Goal: Information Seeking & Learning: Learn about a topic

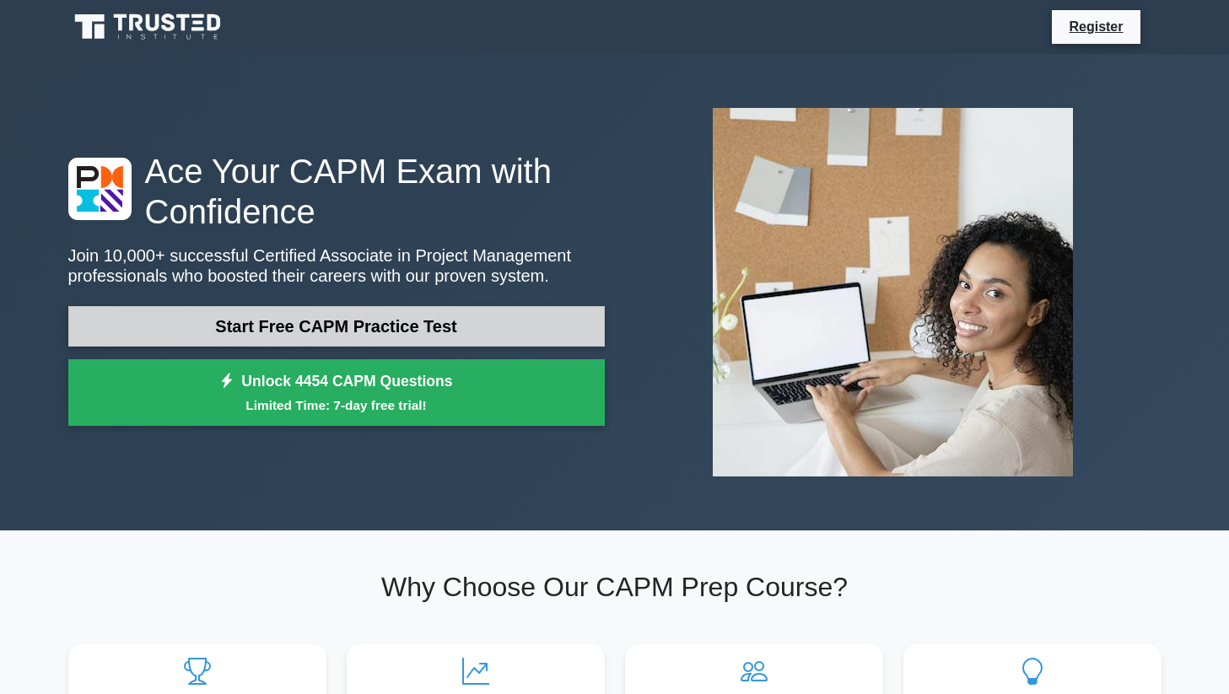
click at [356, 328] on link "Start Free CAPM Practice Test" at bounding box center [336, 326] width 536 height 40
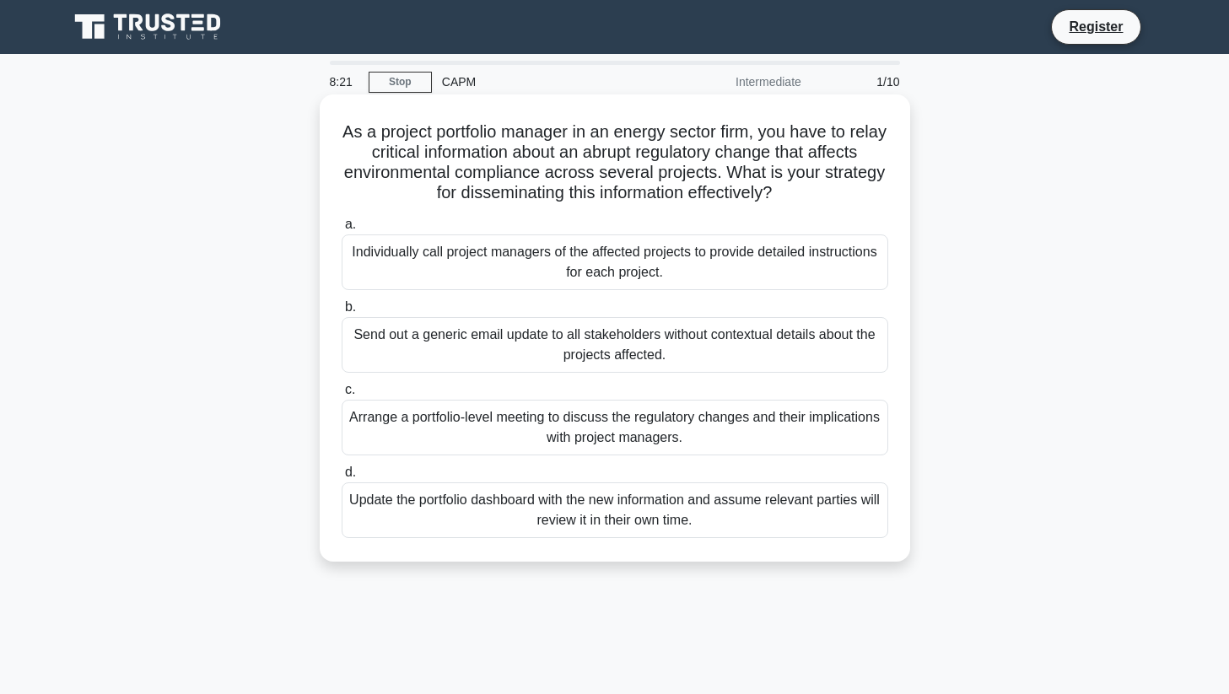
click at [571, 266] on div "Individually call project managers of the affected projects to provide detailed…" at bounding box center [615, 262] width 546 height 56
click at [342, 230] on input "a. Individually call project managers of the affected projects to provide detai…" at bounding box center [342, 224] width 0 height 11
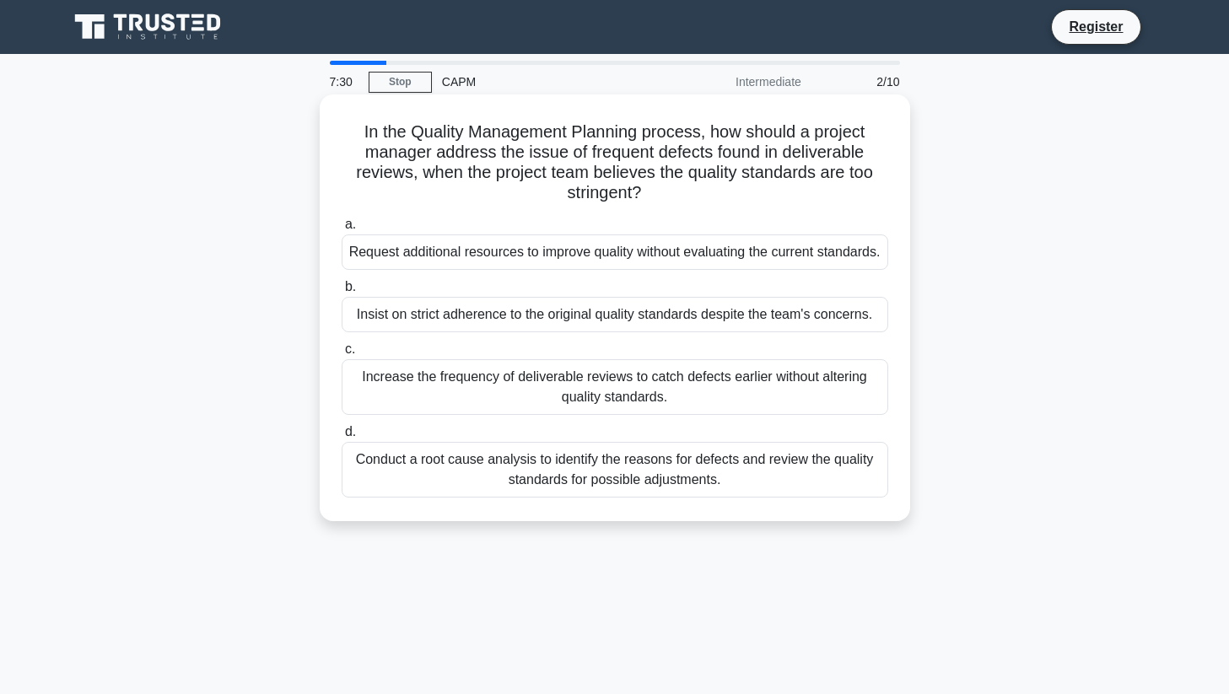
click at [475, 494] on div "Conduct a root cause analysis to identify the reasons for defects and review th…" at bounding box center [615, 470] width 546 height 56
click at [342, 438] on input "d. Conduct a root cause analysis to identify the reasons for defects and review…" at bounding box center [342, 432] width 0 height 11
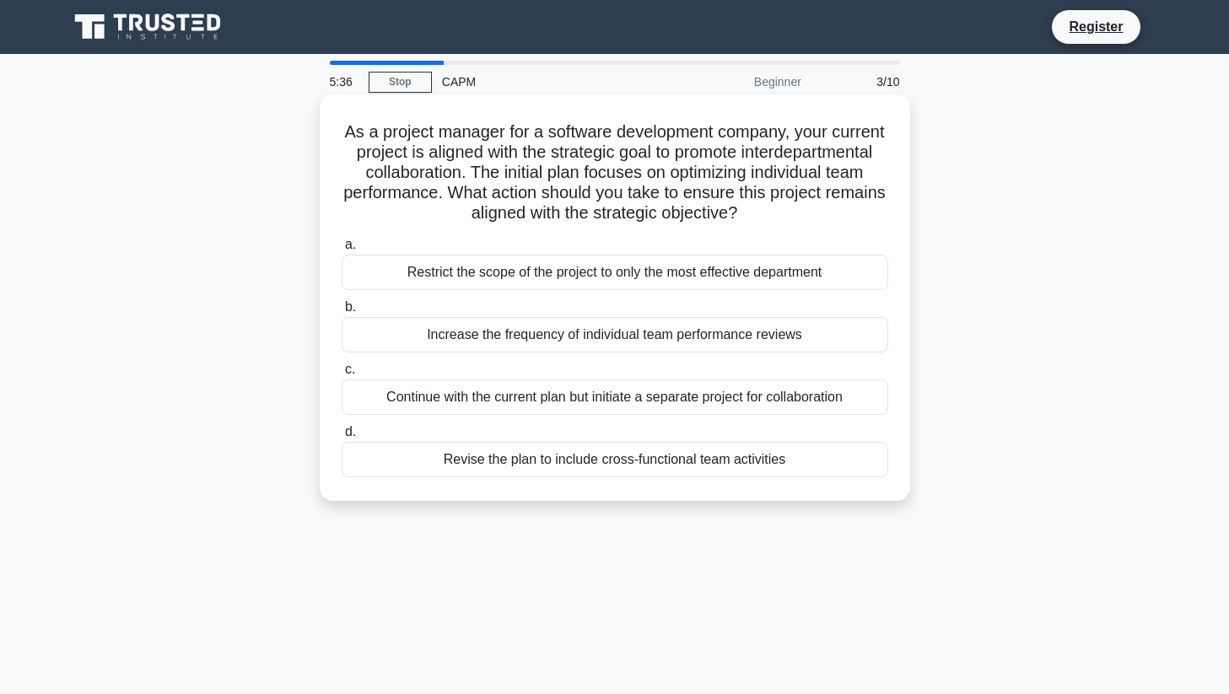
click at [567, 469] on div "Revise the plan to include cross-functional team activities" at bounding box center [615, 459] width 546 height 35
click at [342, 438] on input "d. Revise the plan to include cross-functional team activities" at bounding box center [342, 432] width 0 height 11
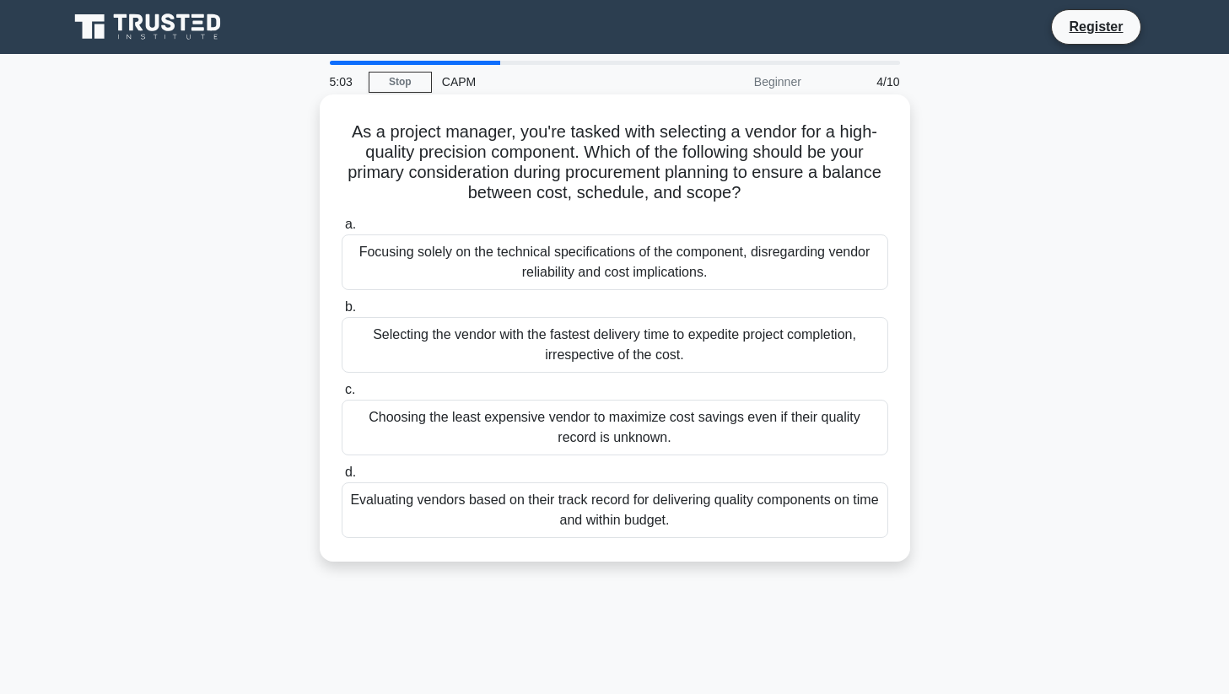
click at [563, 509] on div "Evaluating vendors based on their track record for delivering quality component…" at bounding box center [615, 510] width 546 height 56
click at [342, 478] on input "d. Evaluating vendors based on their track record for delivering quality compon…" at bounding box center [342, 472] width 0 height 11
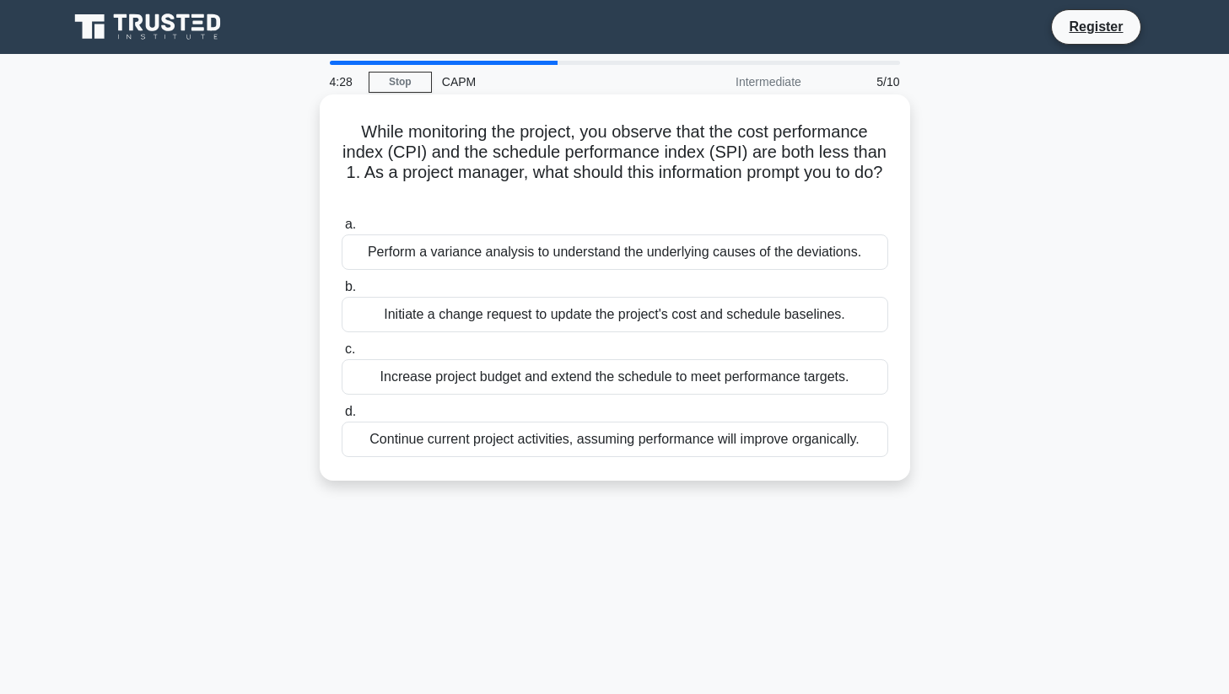
click at [594, 253] on div "Perform a variance analysis to understand the underlying causes of the deviatio…" at bounding box center [615, 251] width 546 height 35
click at [342, 230] on input "a. Perform a variance analysis to understand the underlying causes of the devia…" at bounding box center [342, 224] width 0 height 11
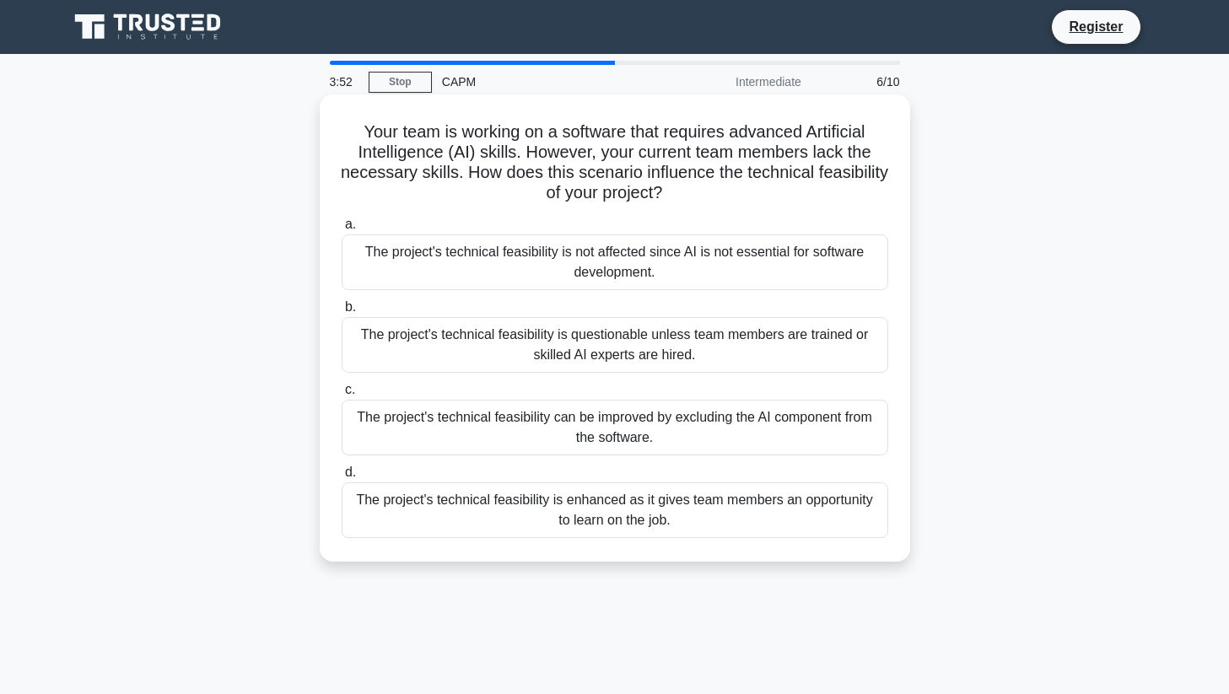
click at [541, 340] on div "The project's technical feasibility is questionable unless team members are tra…" at bounding box center [615, 345] width 546 height 56
click at [342, 313] on input "b. The project's technical feasibility is questionable unless team members are …" at bounding box center [342, 307] width 0 height 11
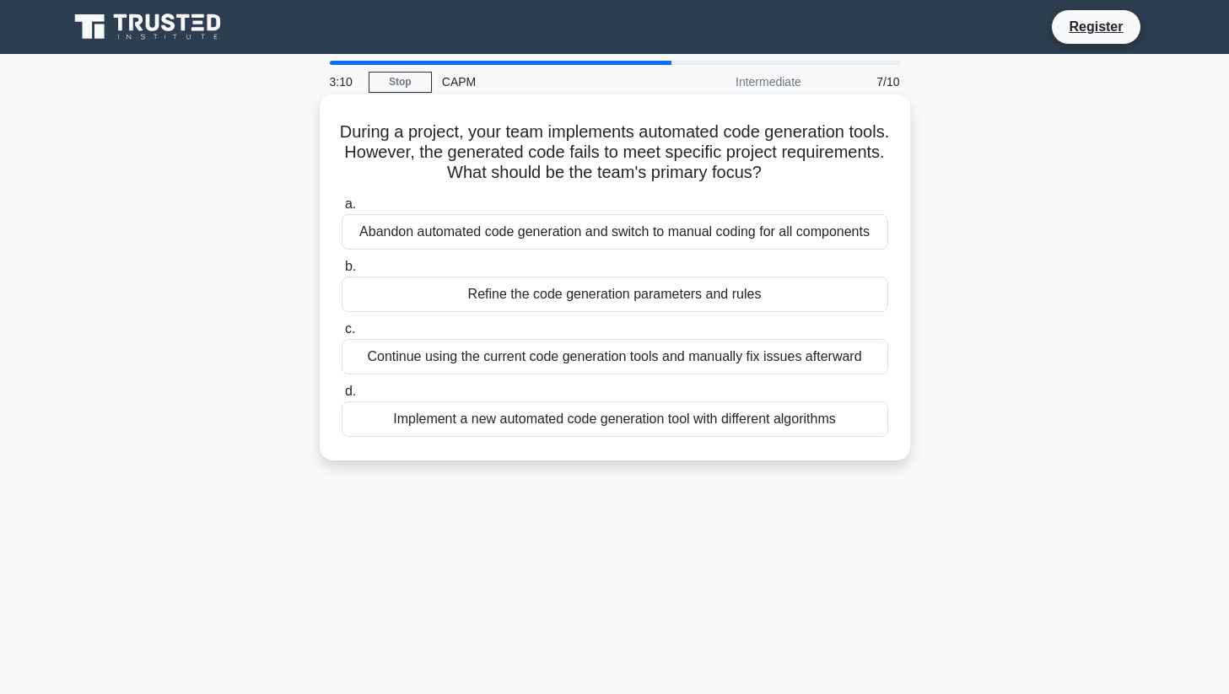
click at [537, 298] on div "Refine the code generation parameters and rules" at bounding box center [615, 294] width 546 height 35
click at [342, 272] on input "b. Refine the code generation parameters and rules" at bounding box center [342, 266] width 0 height 11
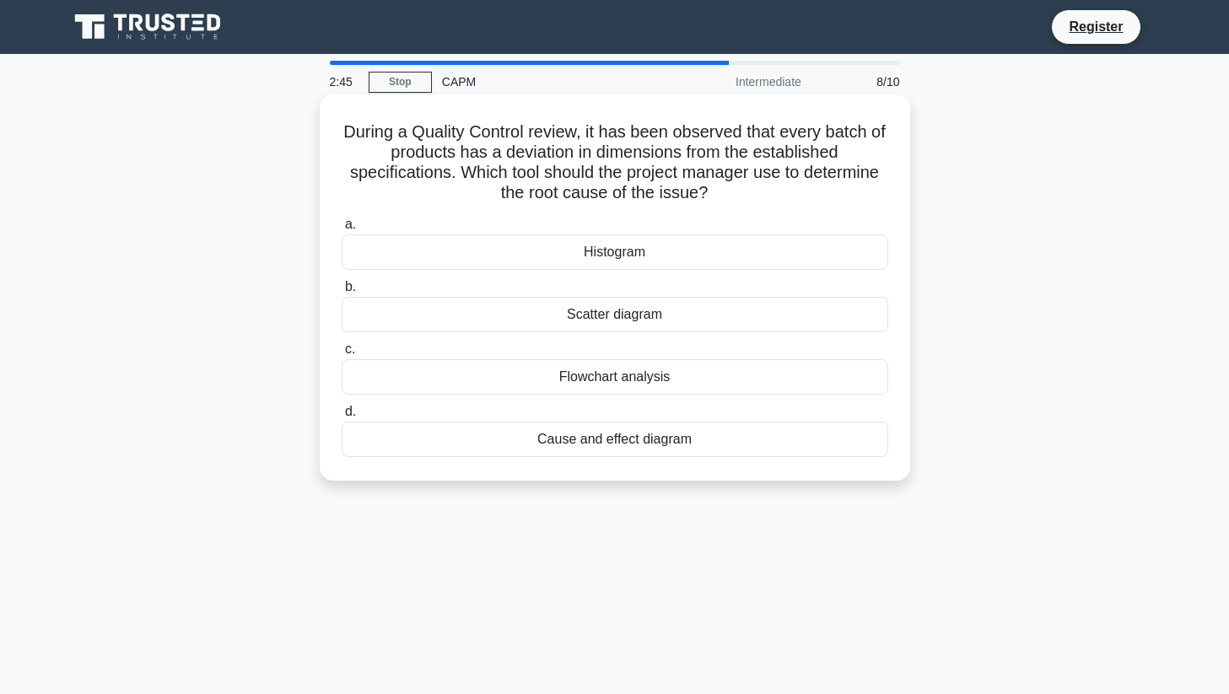
click at [602, 444] on div "Cause and effect diagram" at bounding box center [615, 439] width 546 height 35
click at [342, 417] on input "d. Cause and effect diagram" at bounding box center [342, 411] width 0 height 11
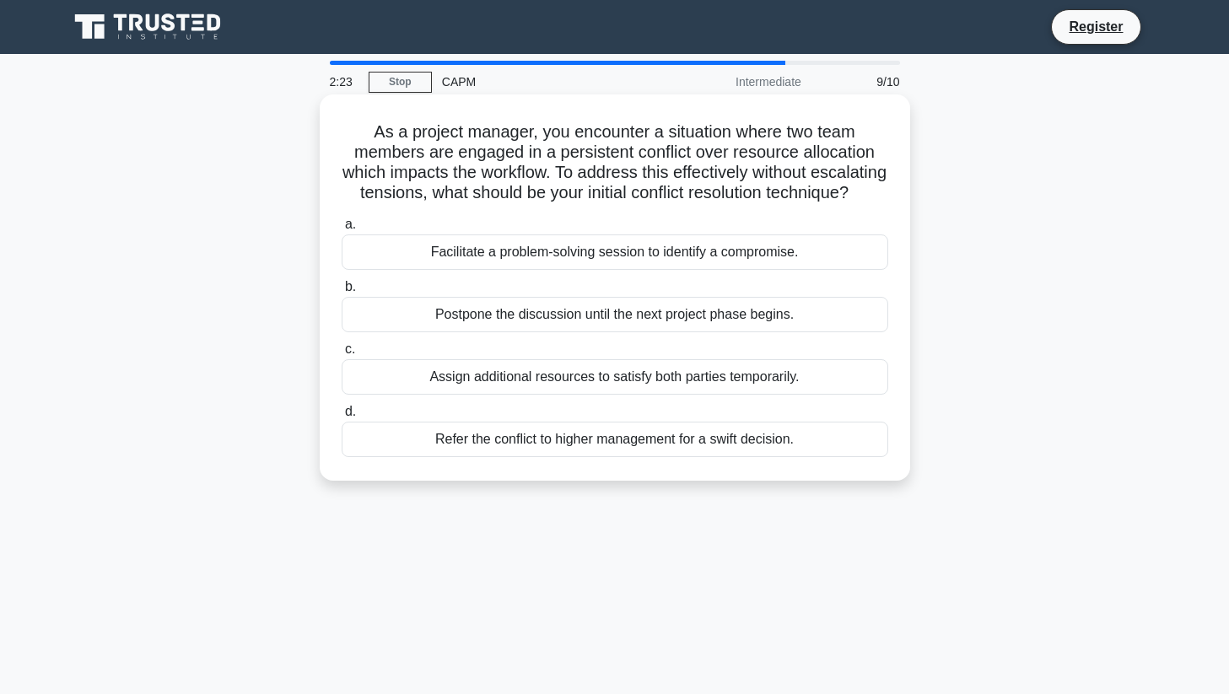
click at [550, 261] on div "Facilitate a problem-solving session to identify a compromise." at bounding box center [615, 251] width 546 height 35
click at [342, 230] on input "a. Facilitate a problem-solving session to identify a compromise." at bounding box center [342, 224] width 0 height 11
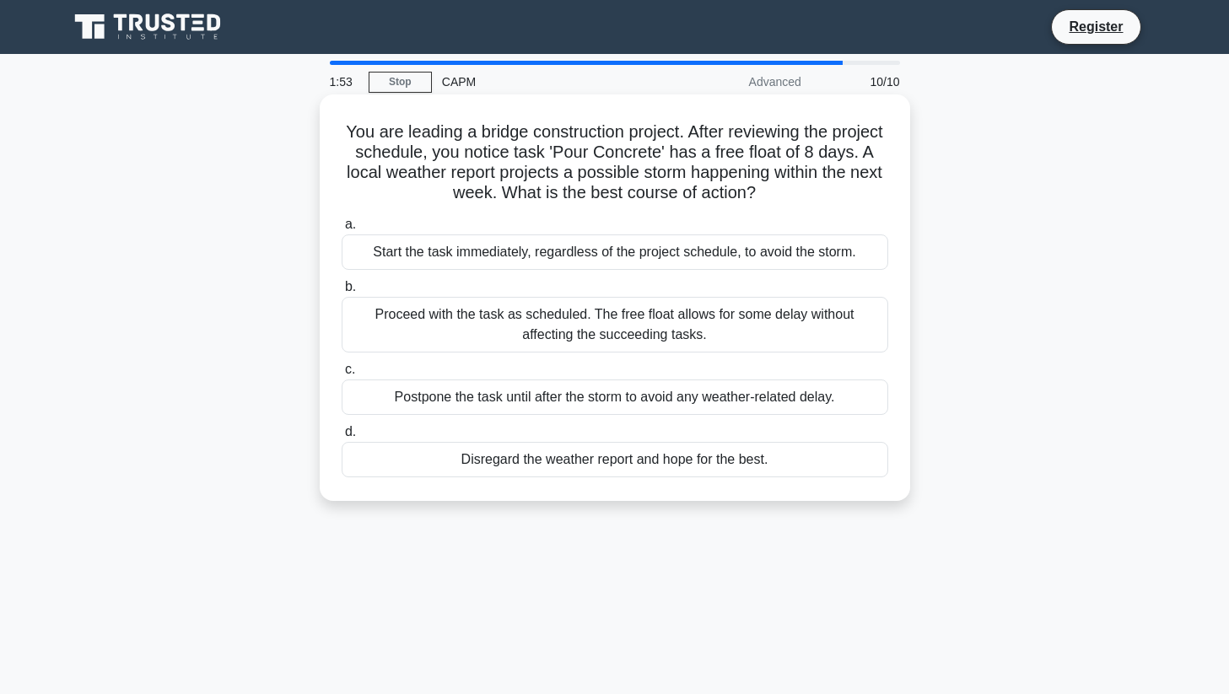
click at [522, 396] on div "Postpone the task until after the storm to avoid any weather-related delay." at bounding box center [615, 397] width 546 height 35
click at [342, 375] on input "c. Postpone the task until after the storm to avoid any weather-related delay." at bounding box center [342, 369] width 0 height 11
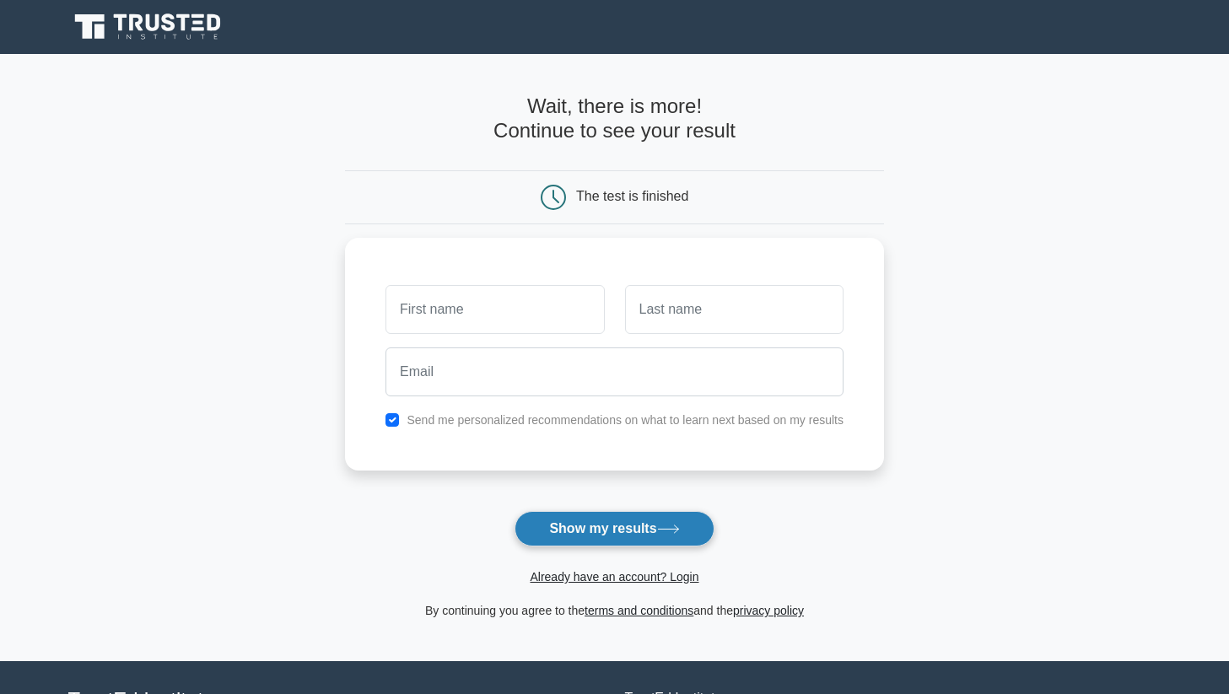
click at [635, 529] on button "Show my results" at bounding box center [613, 528] width 199 height 35
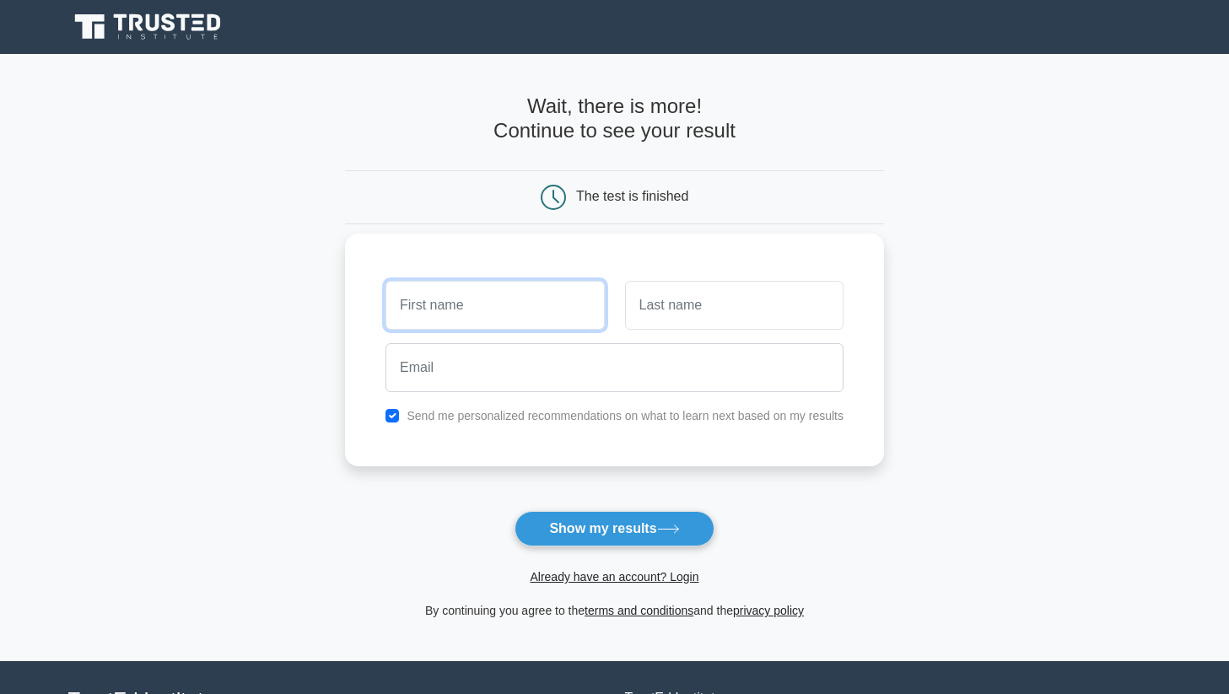
click at [520, 288] on input "text" at bounding box center [494, 305] width 218 height 49
type input "[PERSON_NAME]"
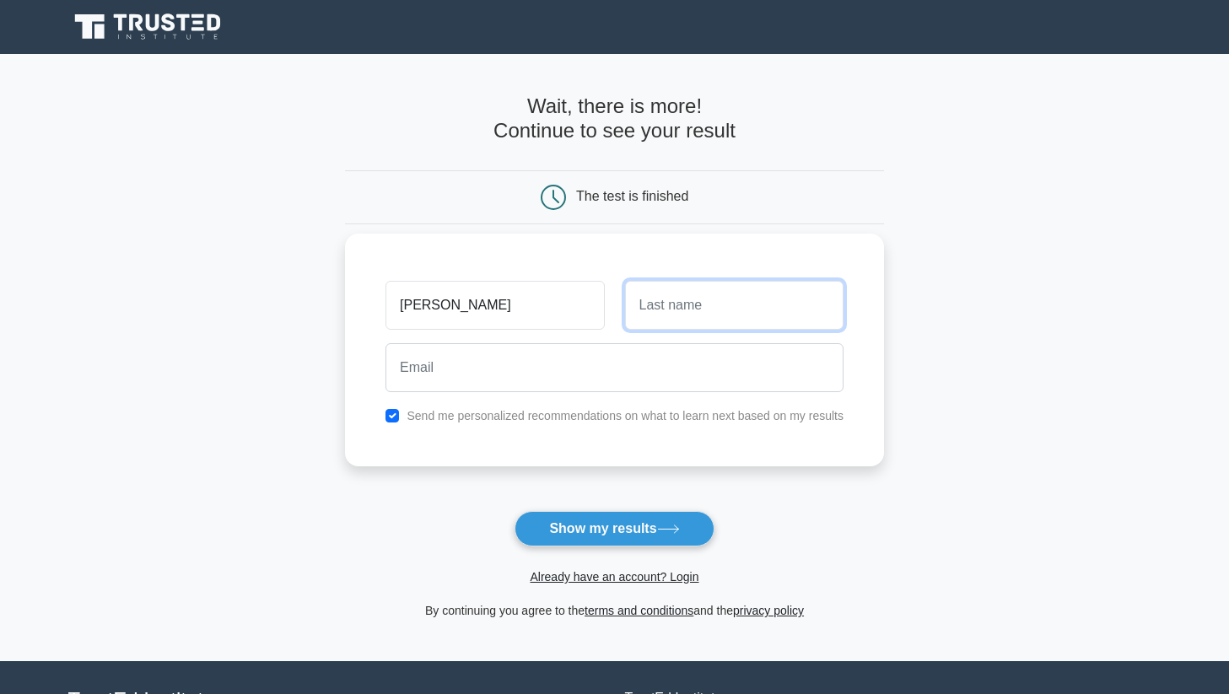
click at [643, 311] on input "text" at bounding box center [734, 305] width 218 height 49
type input "W"
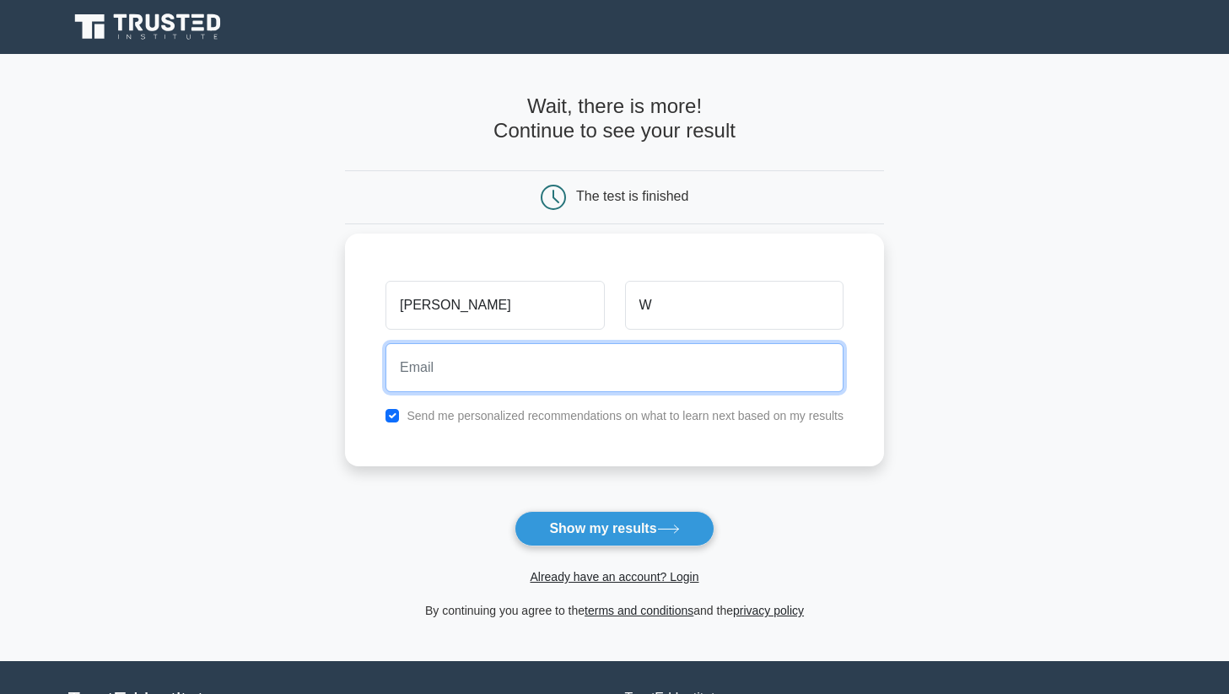
click at [546, 369] on input "email" at bounding box center [614, 367] width 458 height 49
type input "[EMAIL_ADDRESS][DOMAIN_NAME]"
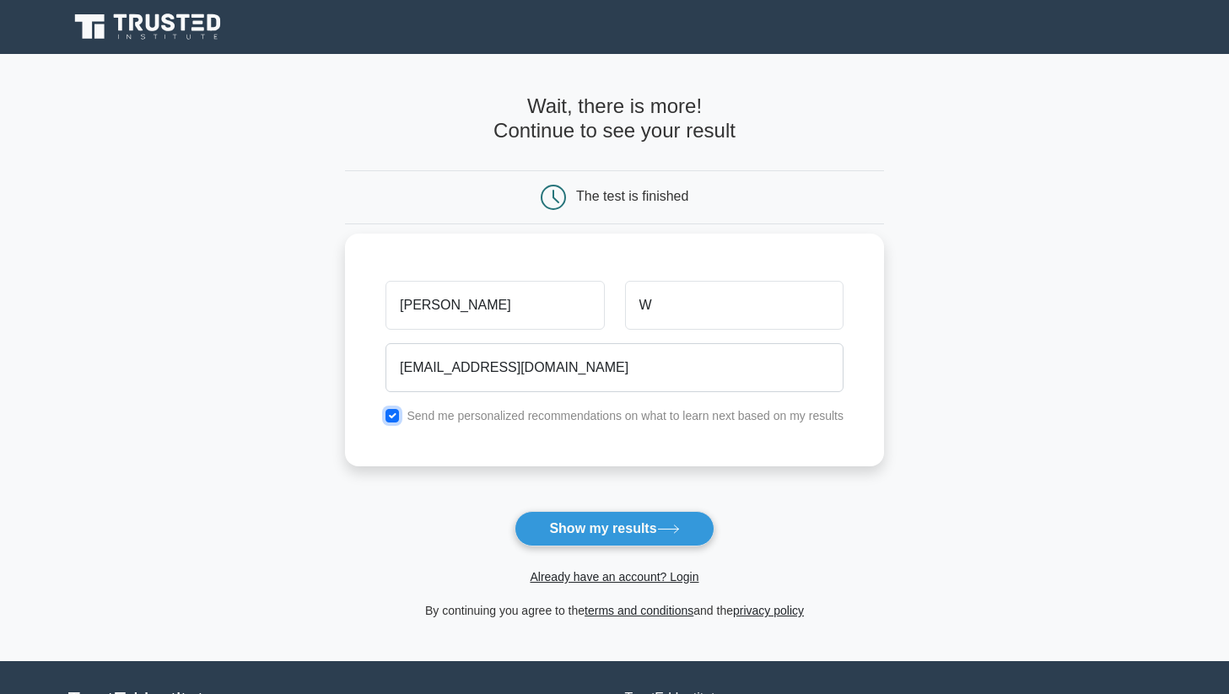
click at [396, 414] on input "checkbox" at bounding box center [391, 415] width 13 height 13
checkbox input "false"
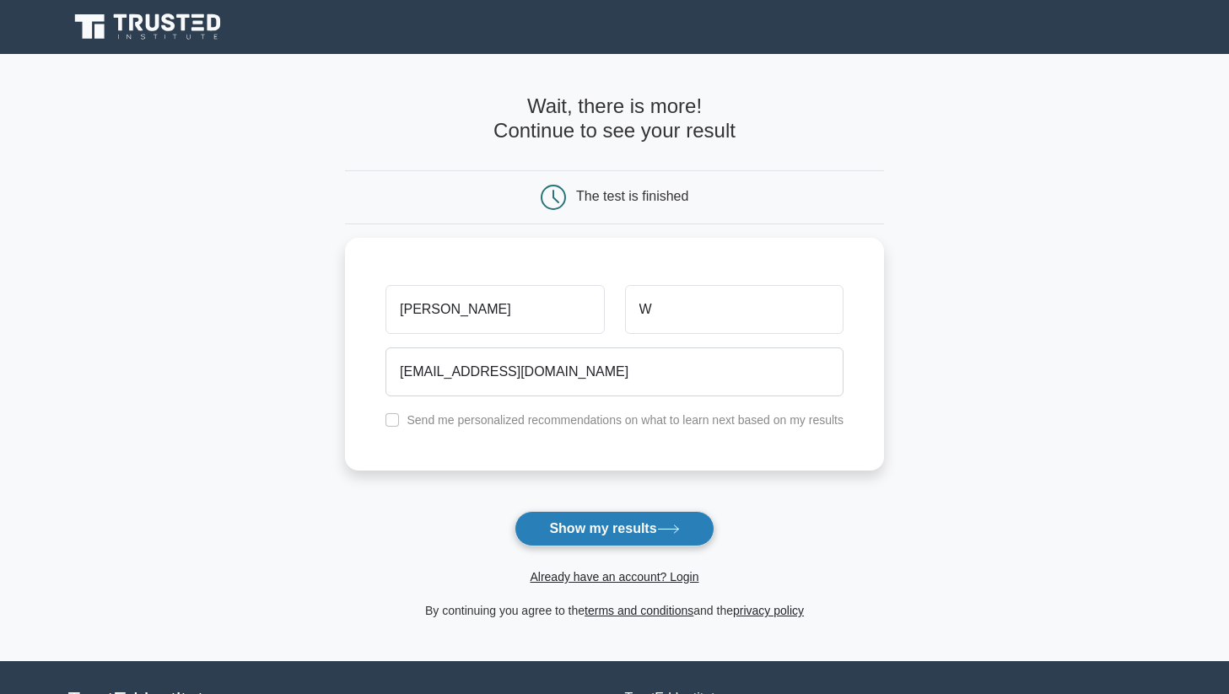
click at [676, 533] on icon at bounding box center [668, 529] width 23 height 9
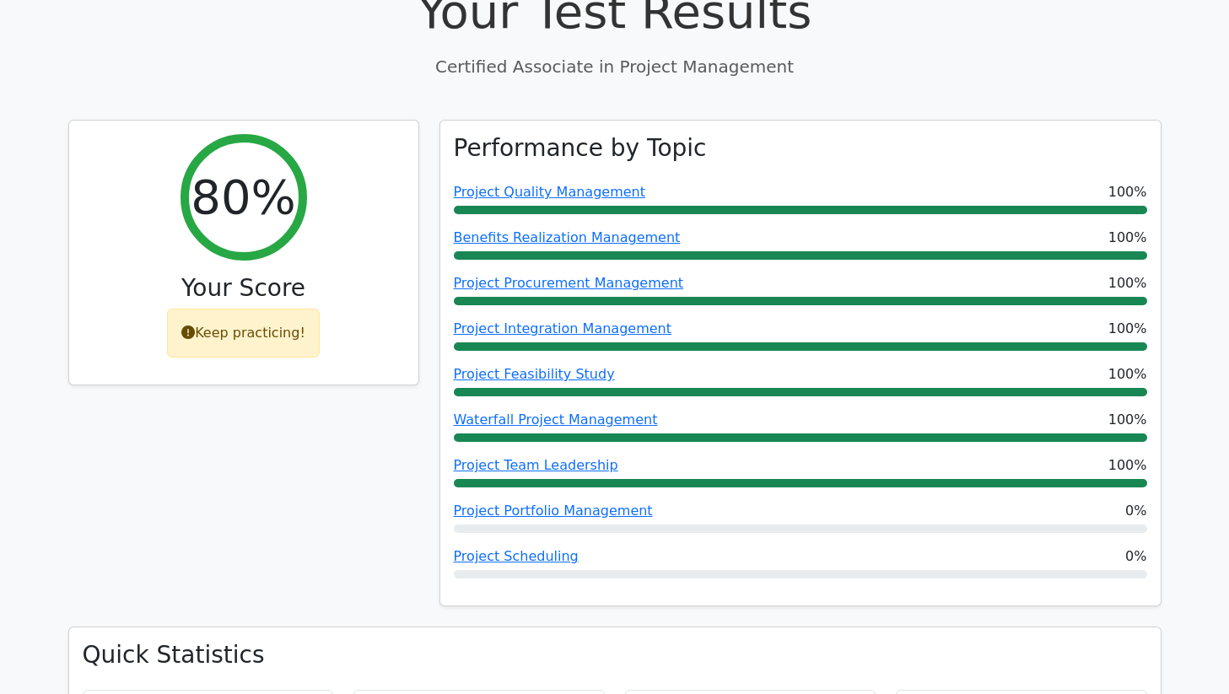
scroll to position [595, 0]
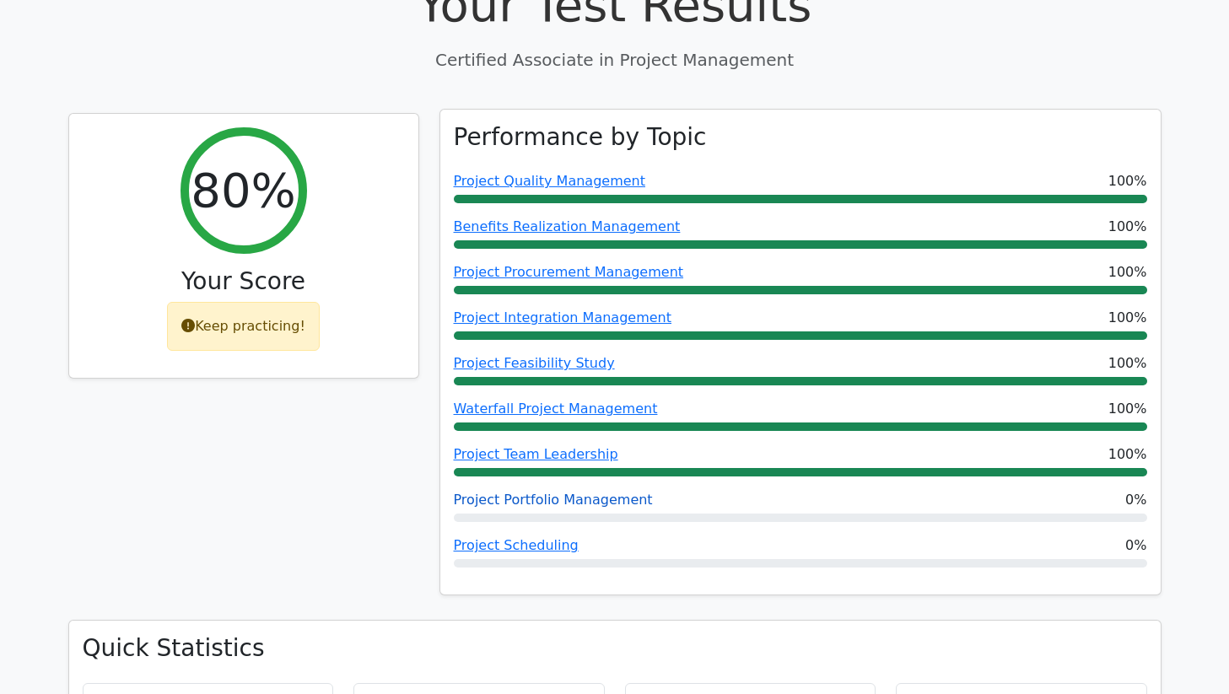
click at [613, 492] on link "Project Portfolio Management" at bounding box center [553, 500] width 199 height 16
